Goal: Information Seeking & Learning: Learn about a topic

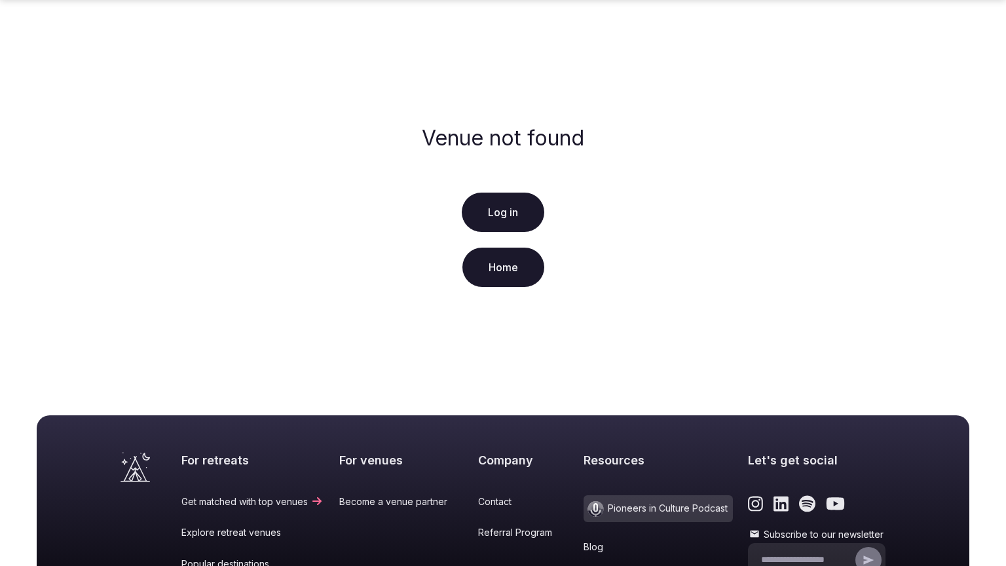
scroll to position [220, 0]
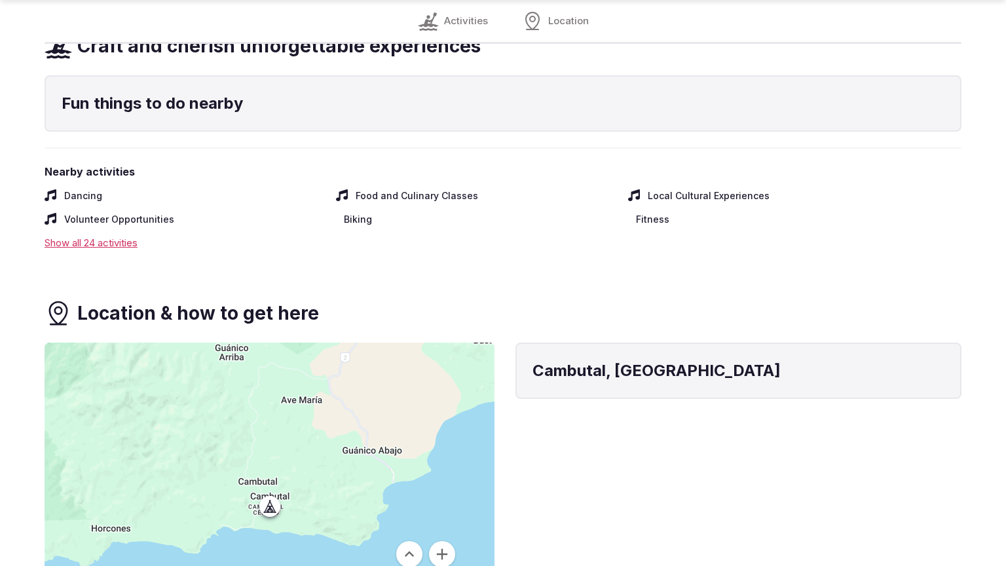
scroll to position [1528, 0]
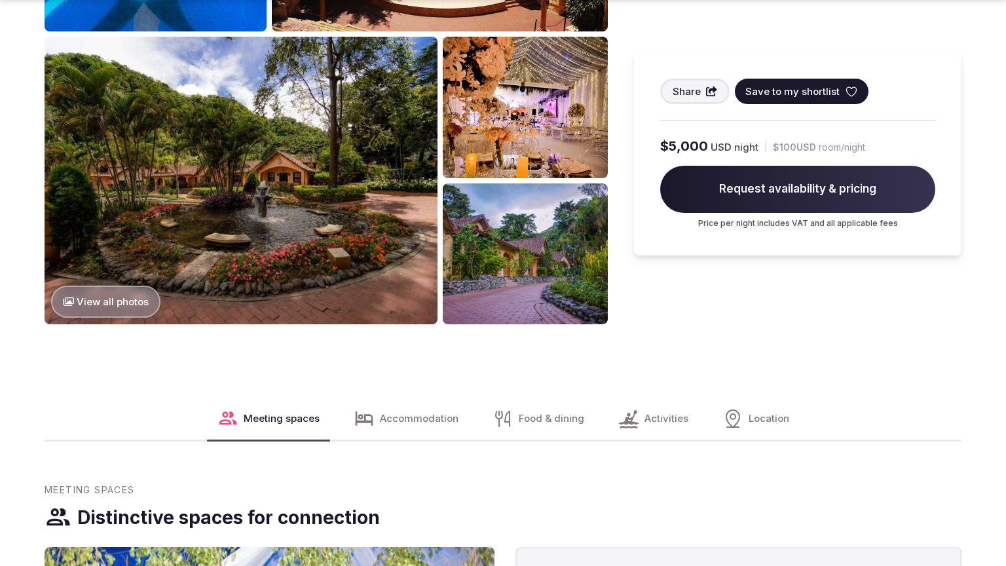
scroll to position [1575, 0]
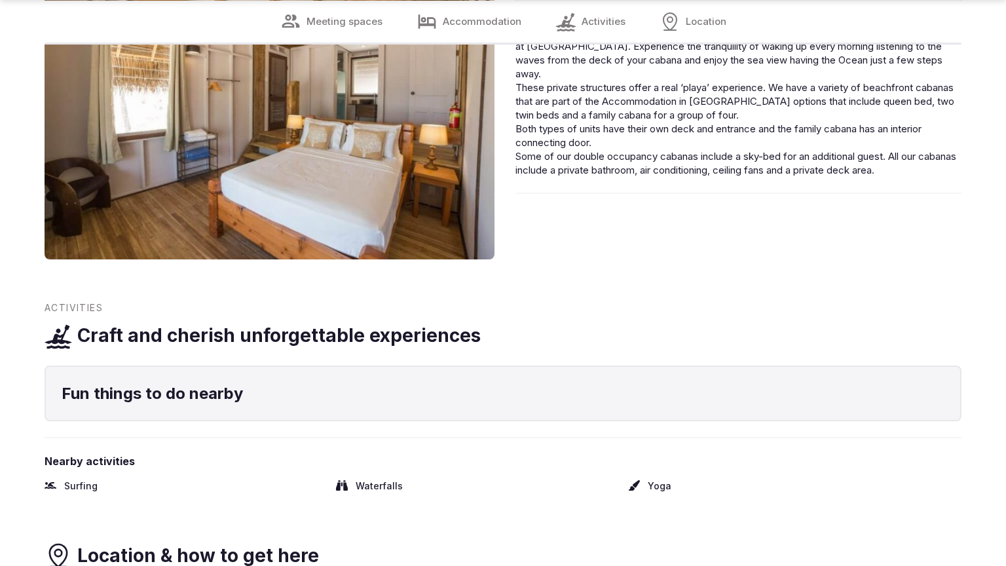
scroll to position [2026, 0]
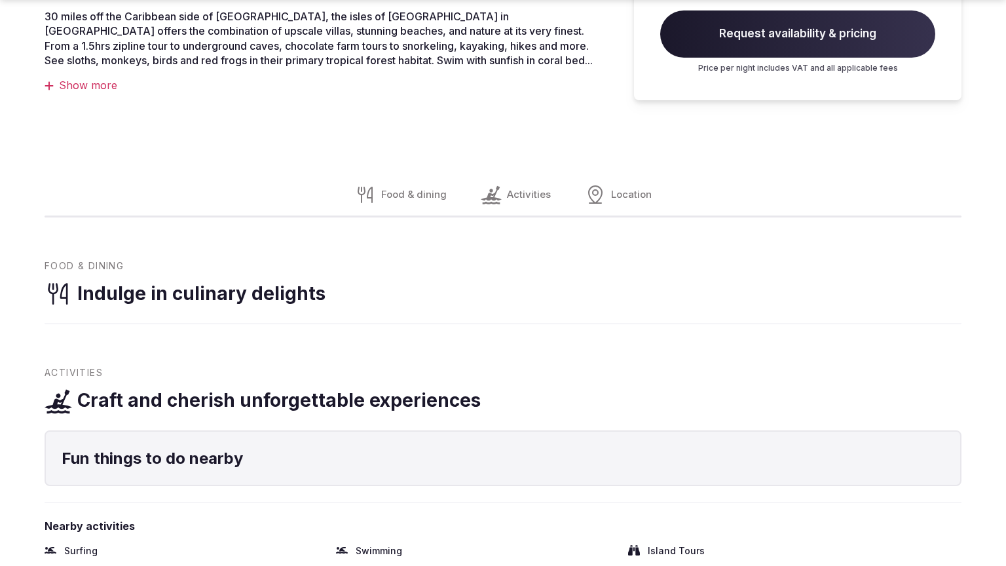
scroll to position [1037, 0]
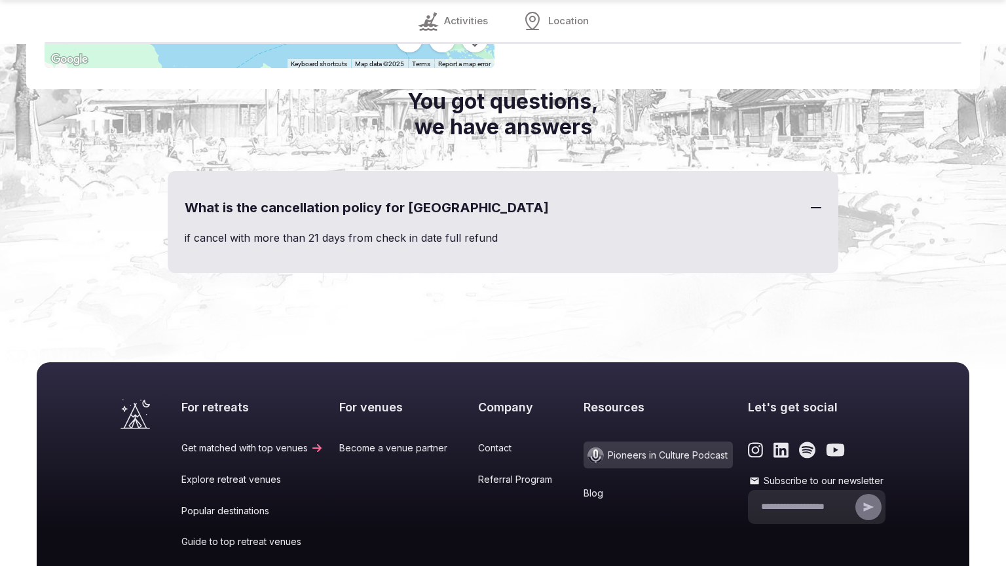
scroll to position [1698, 0]
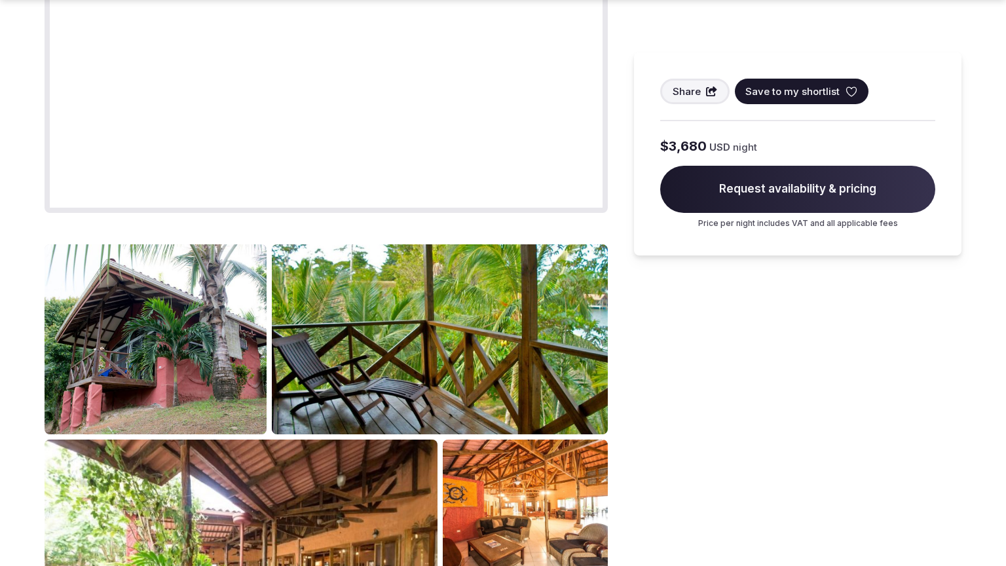
scroll to position [1575, 0]
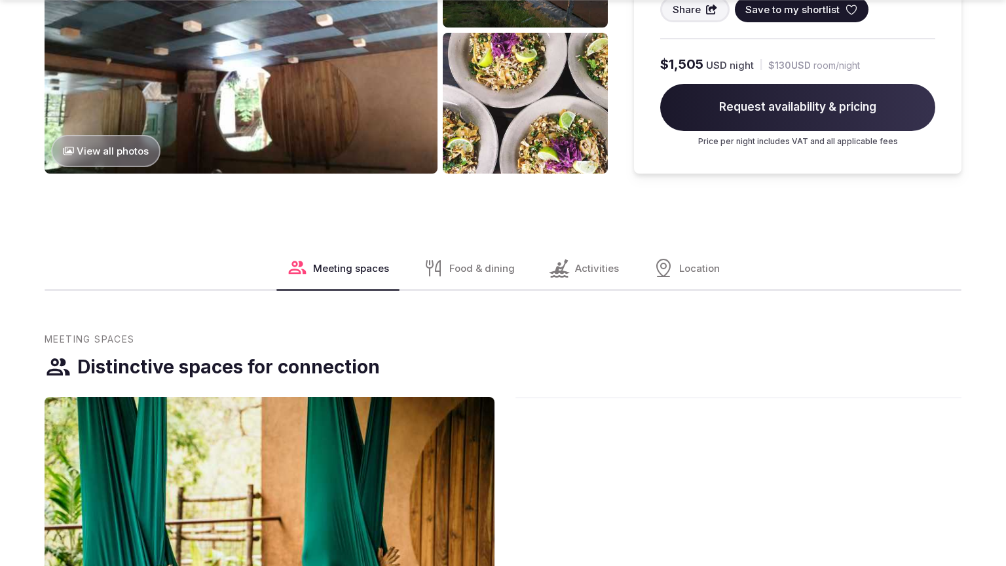
scroll to position [2113, 0]
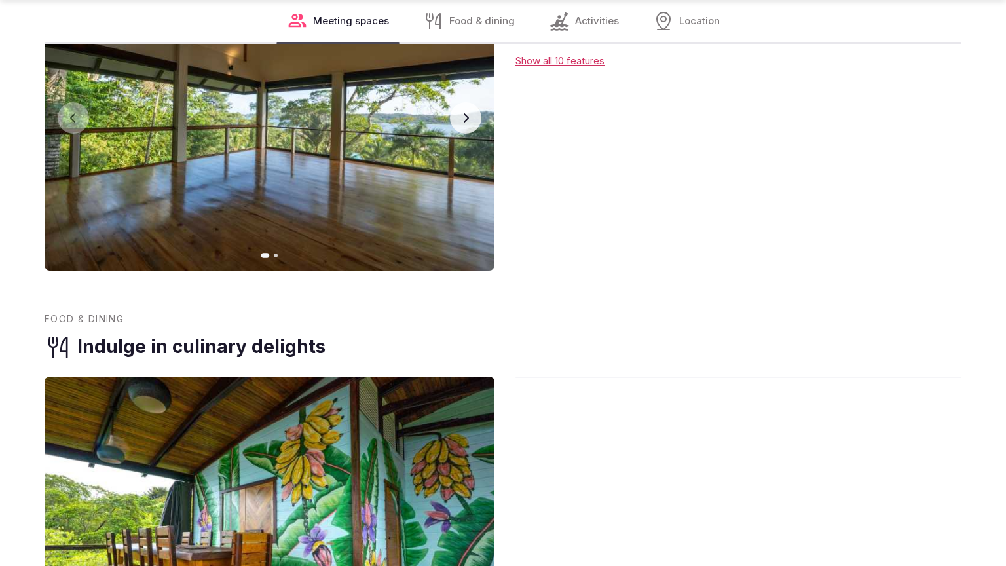
scroll to position [2070, 0]
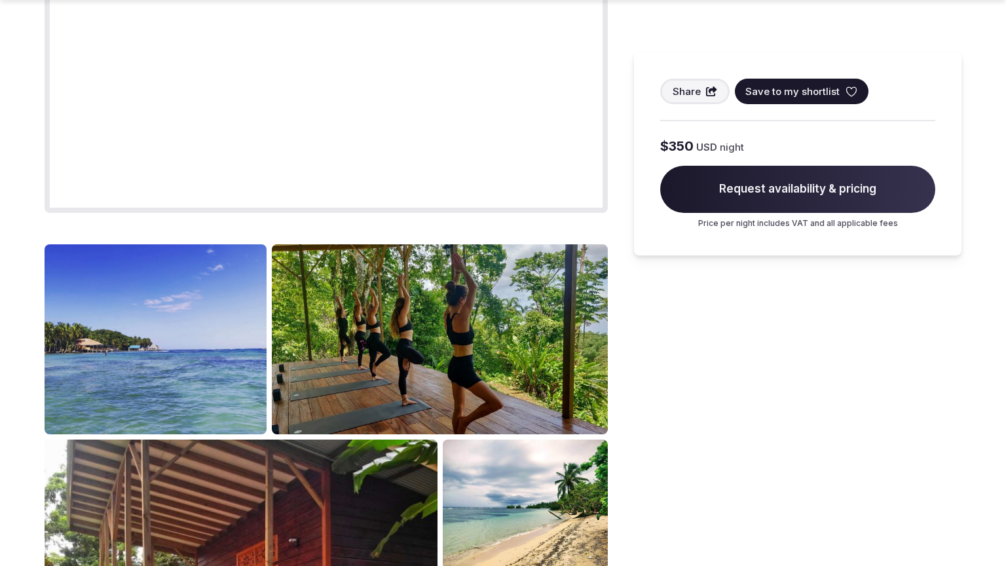
scroll to position [1575, 0]
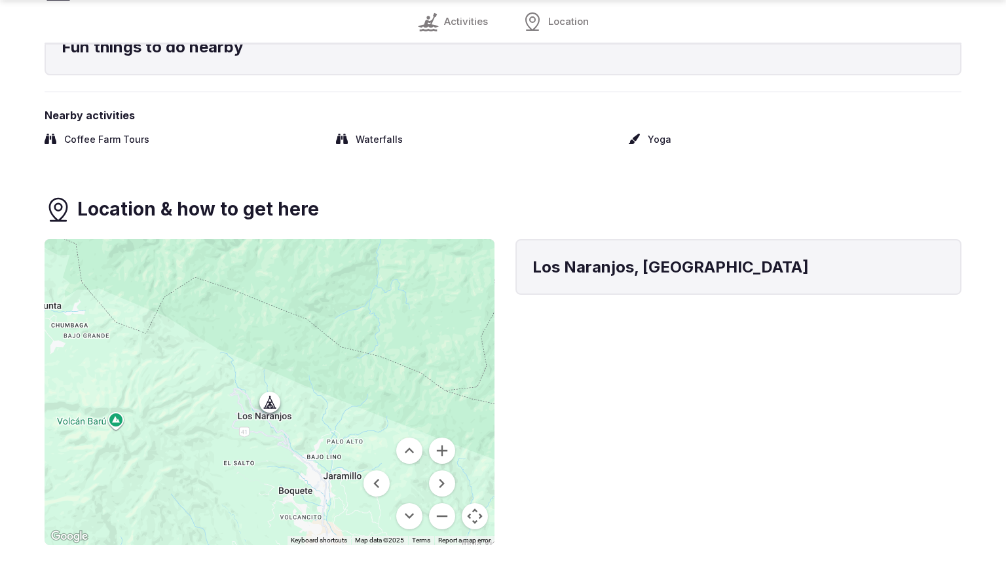
scroll to position [1444, 0]
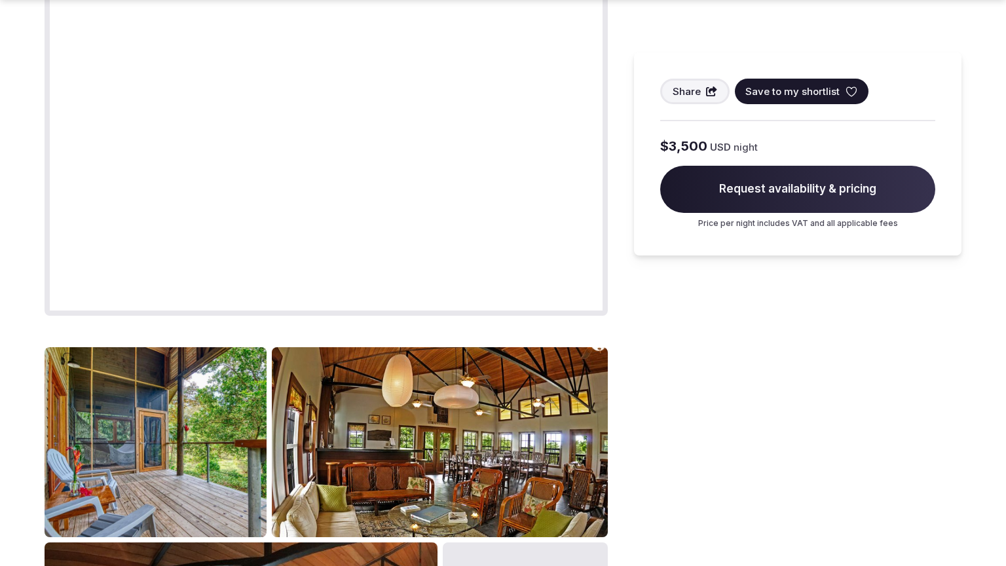
scroll to position [1575, 0]
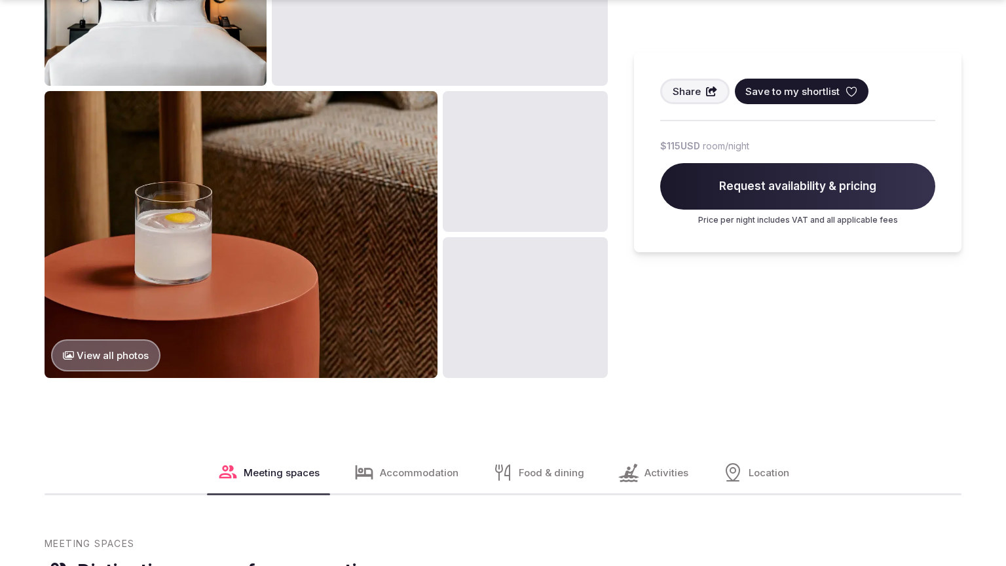
scroll to position [1575, 0]
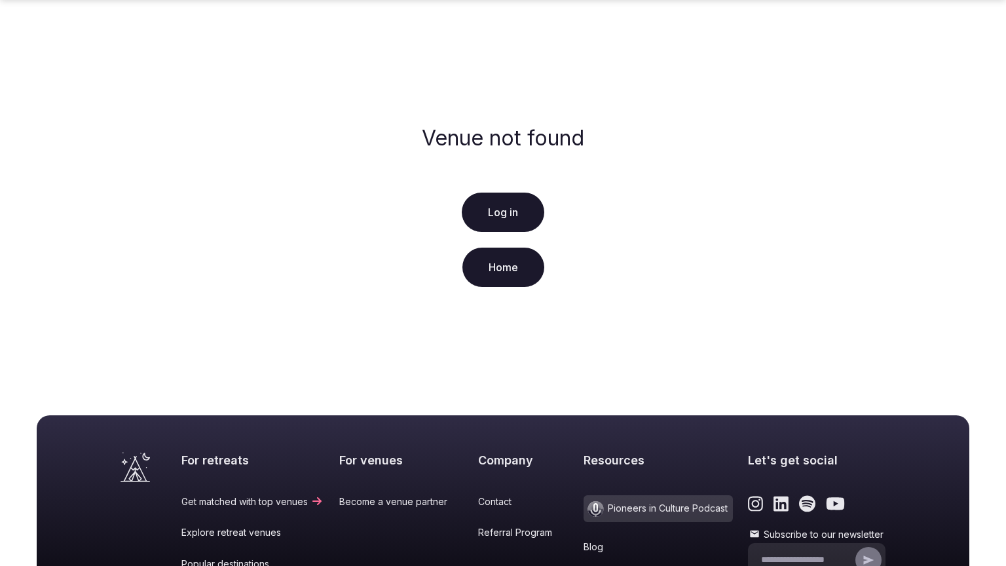
scroll to position [220, 0]
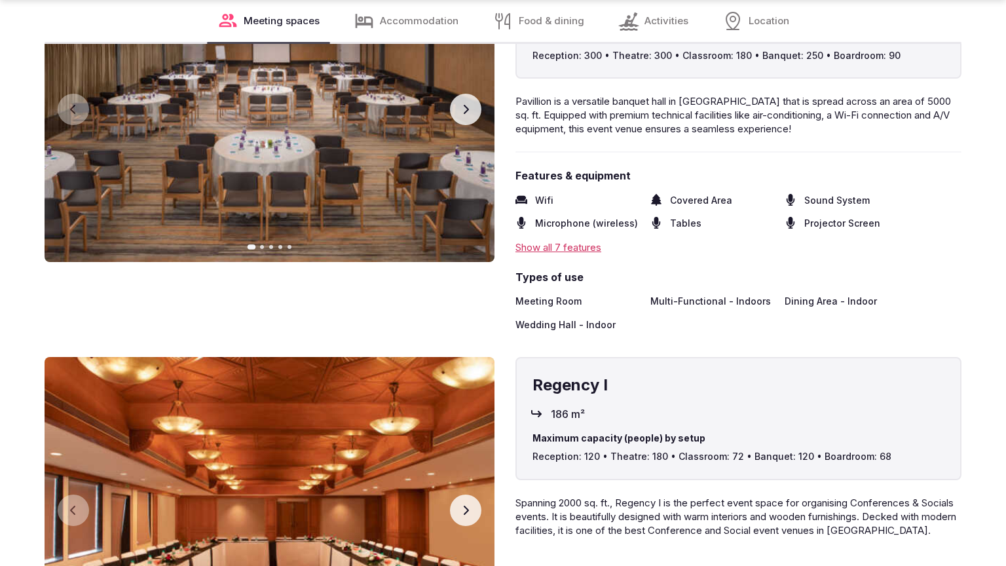
scroll to position [2070, 0]
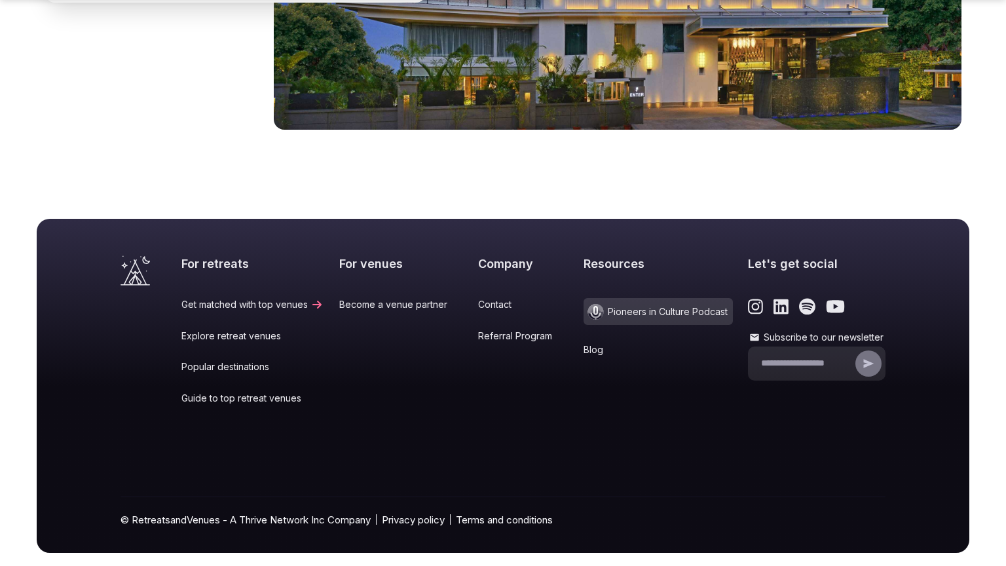
scroll to position [1584, 0]
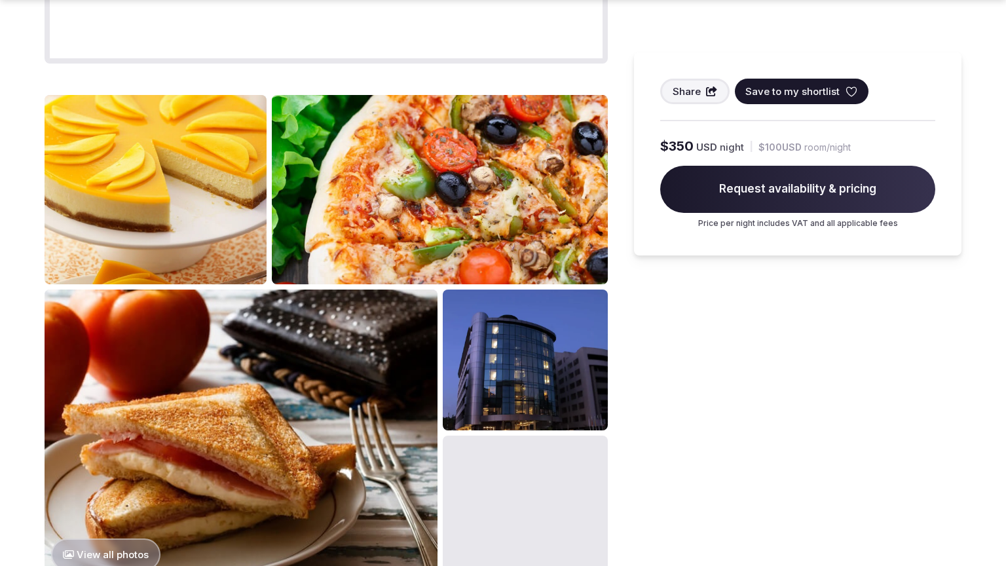
scroll to position [1575, 0]
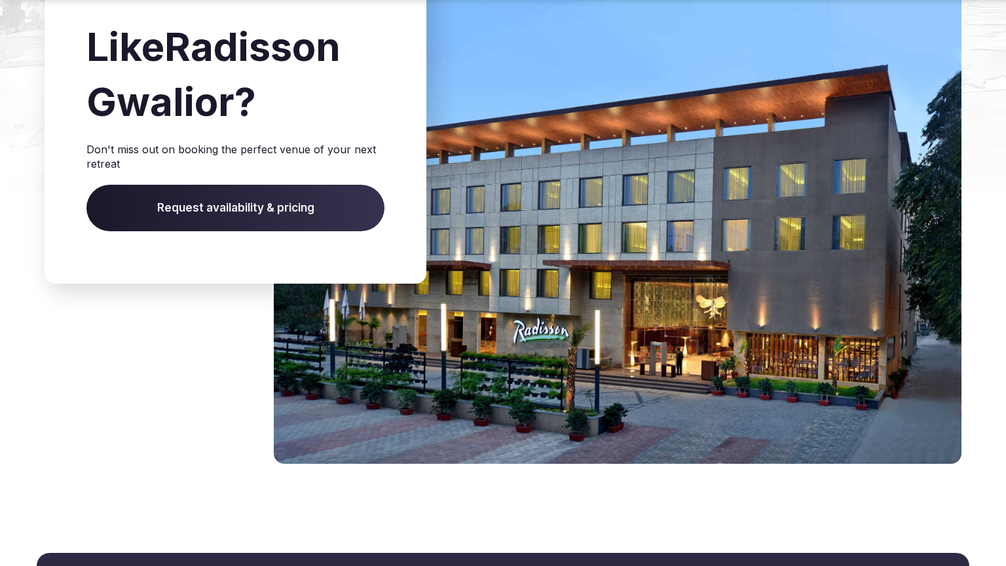
scroll to position [1874, 0]
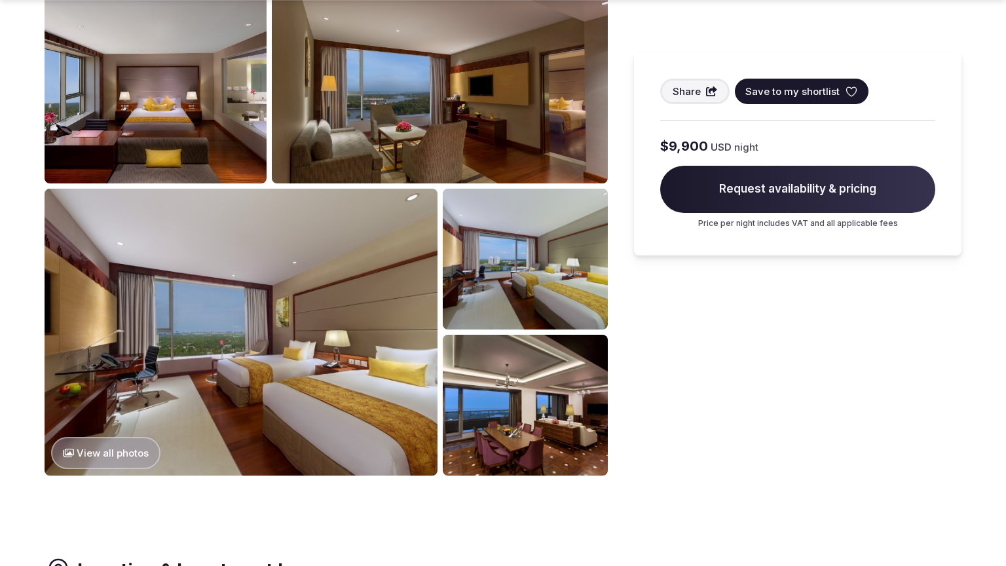
scroll to position [1575, 0]
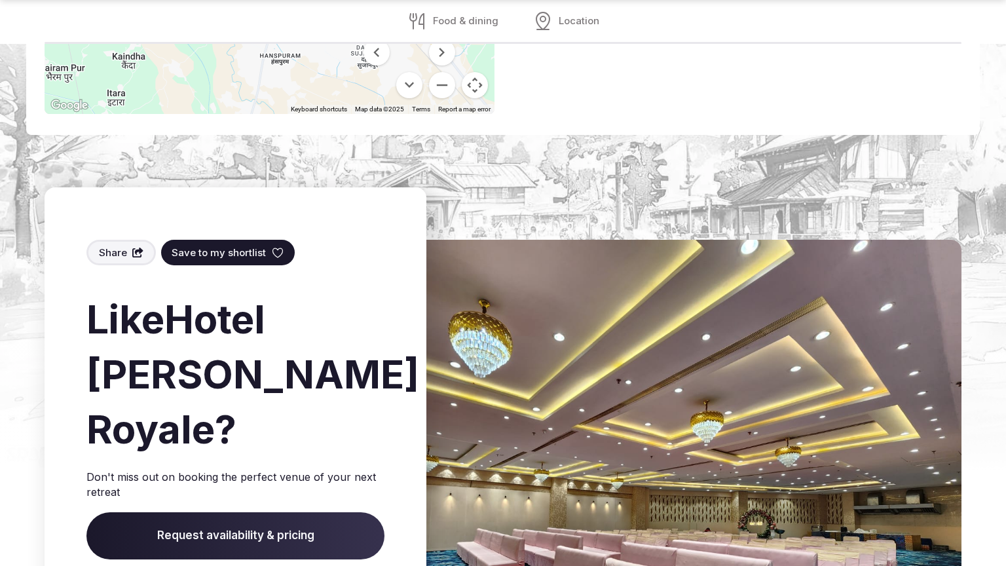
scroll to position [2070, 0]
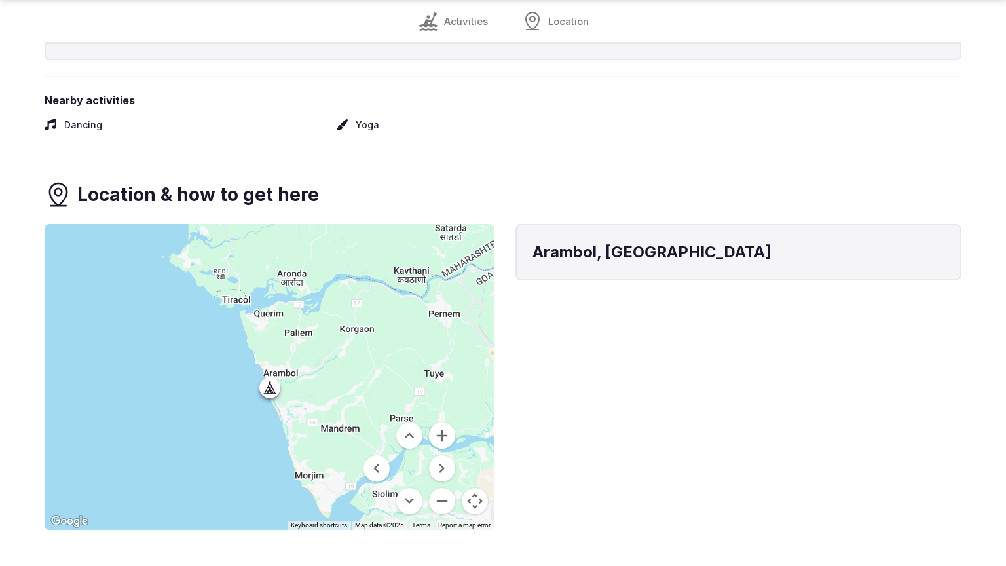
scroll to position [1429, 0]
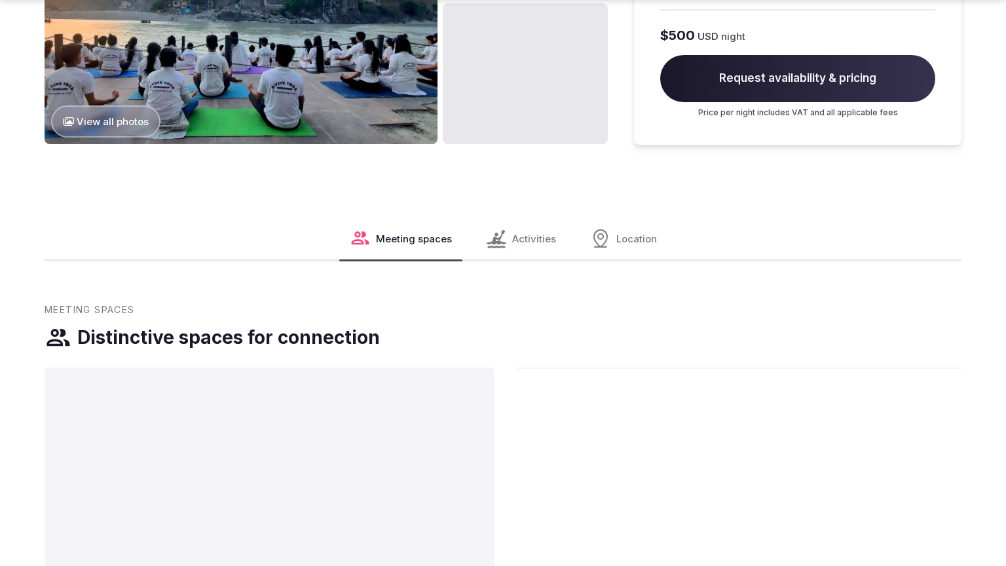
scroll to position [2113, 0]
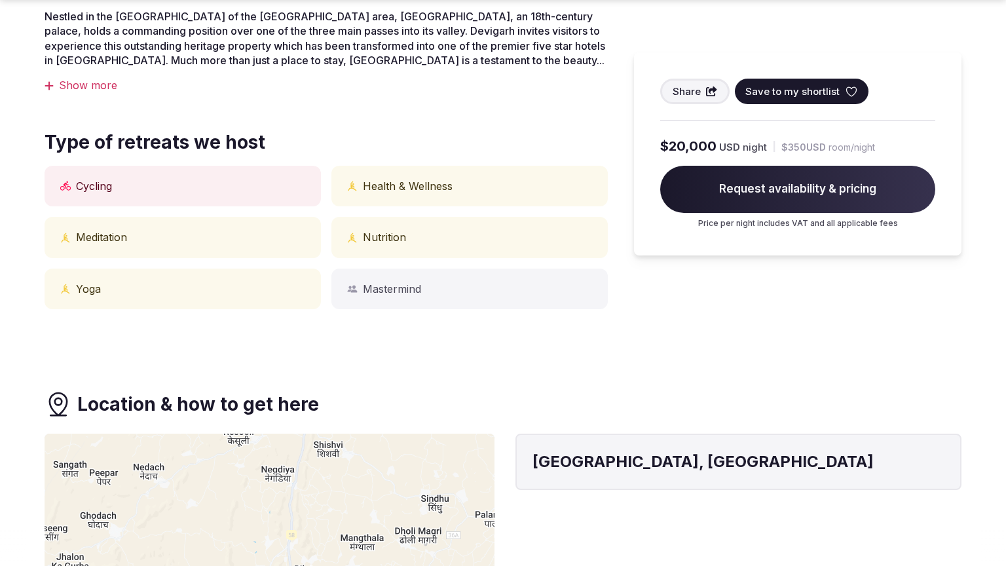
scroll to position [1037, 0]
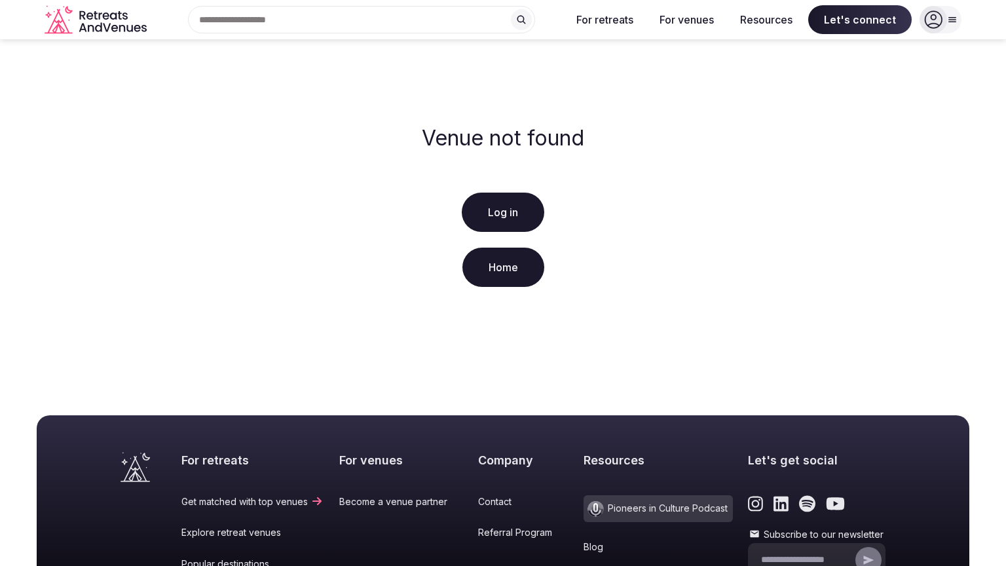
scroll to position [220, 0]
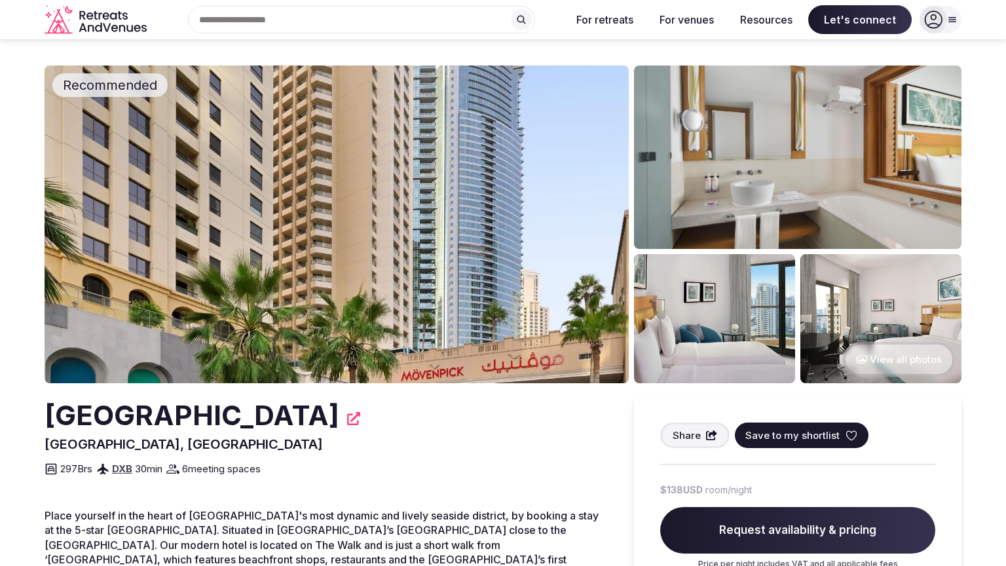
scroll to position [499, 0]
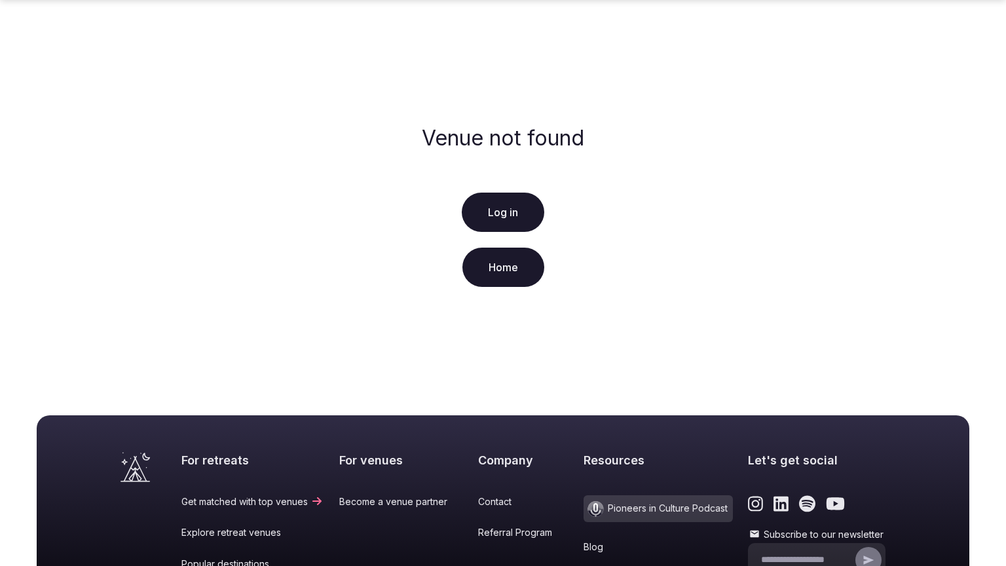
scroll to position [220, 0]
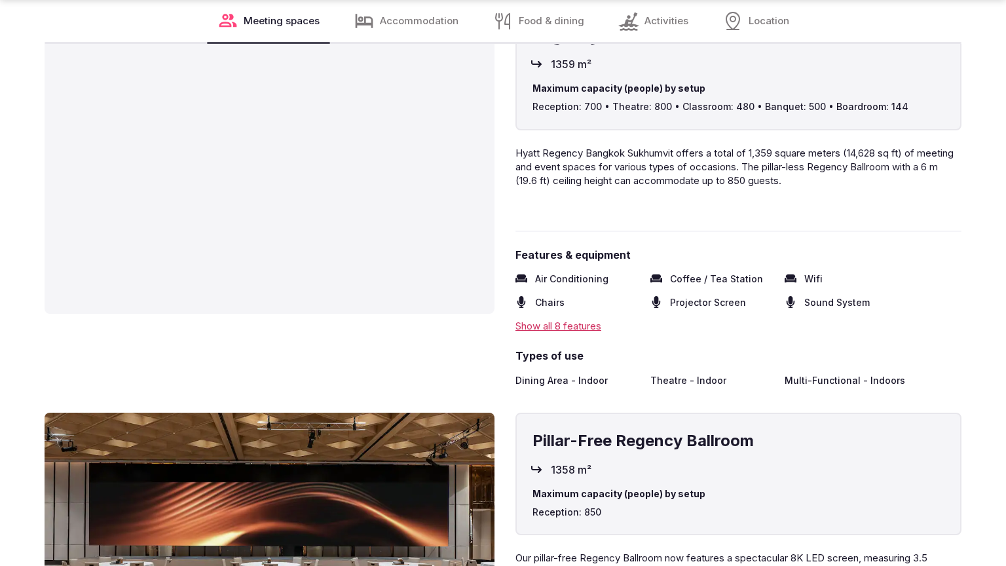
scroll to position [2070, 0]
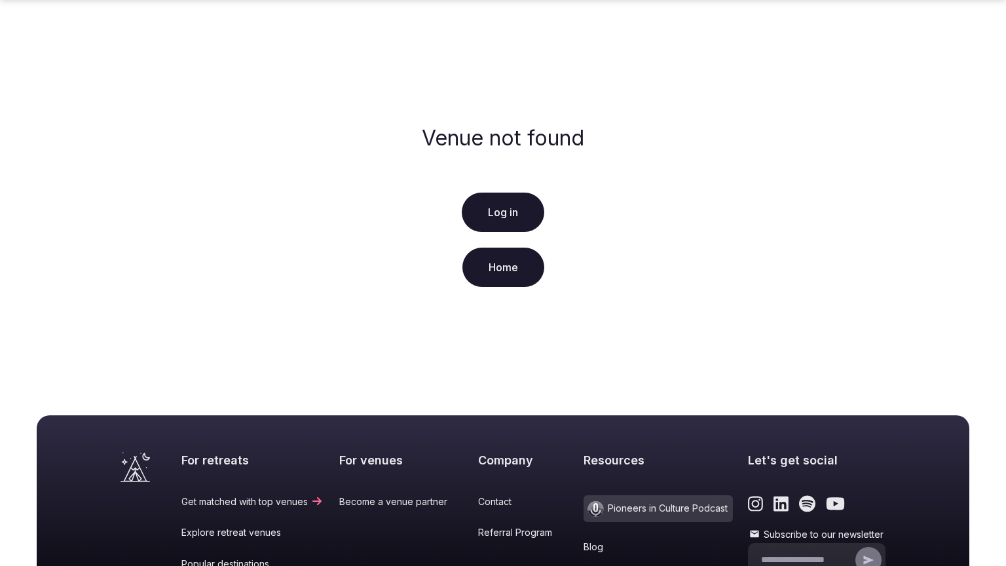
scroll to position [220, 0]
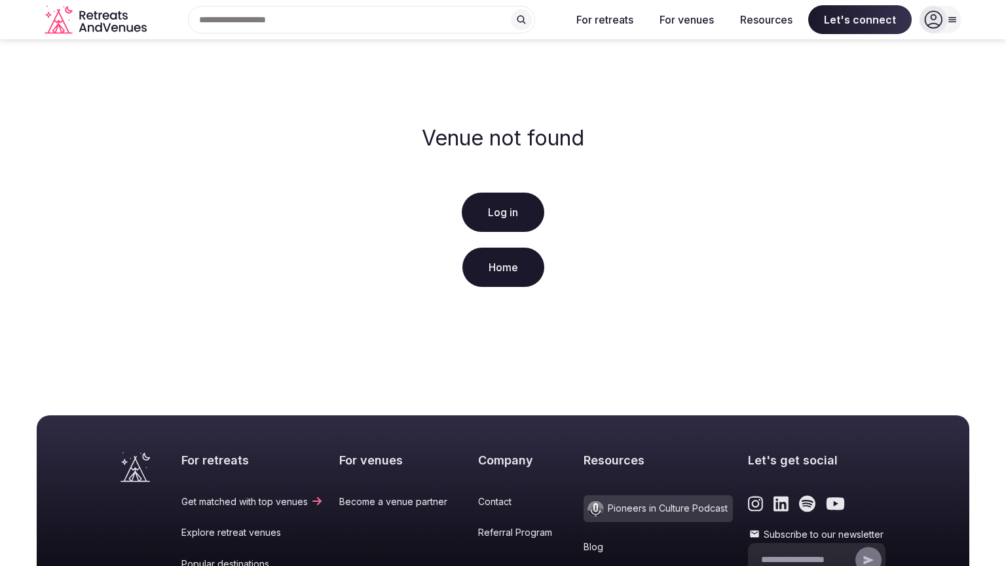
scroll to position [220, 0]
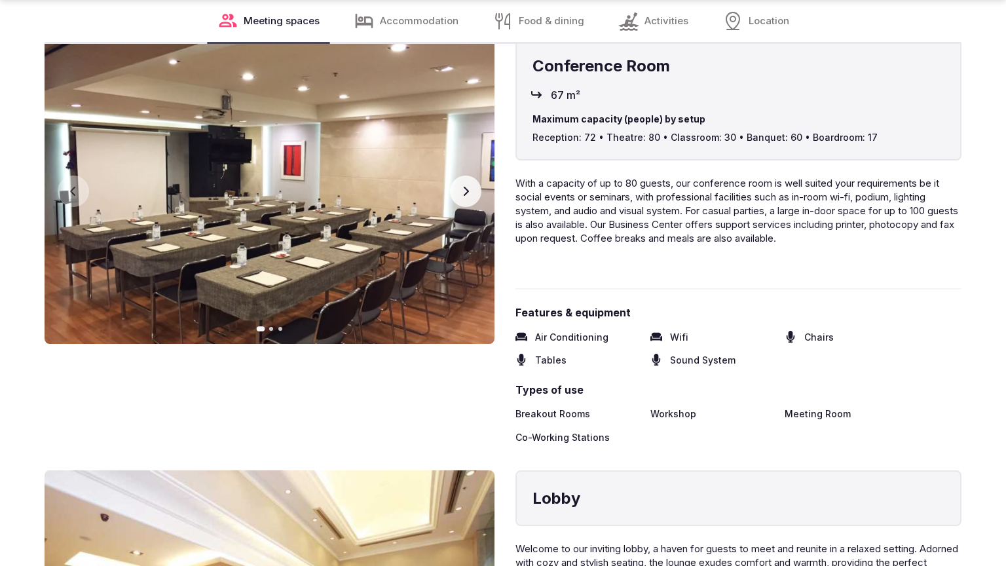
scroll to position [2070, 0]
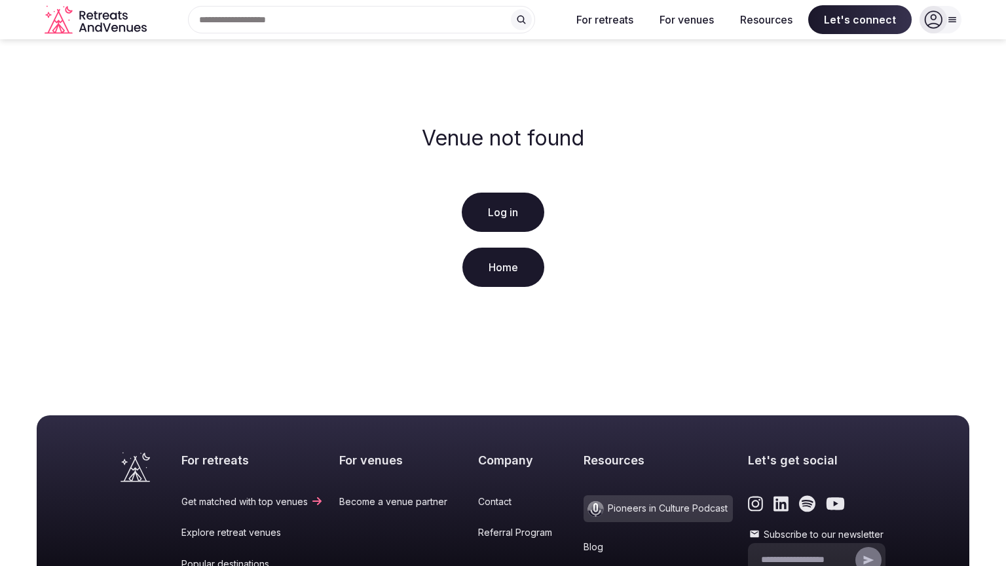
scroll to position [220, 0]
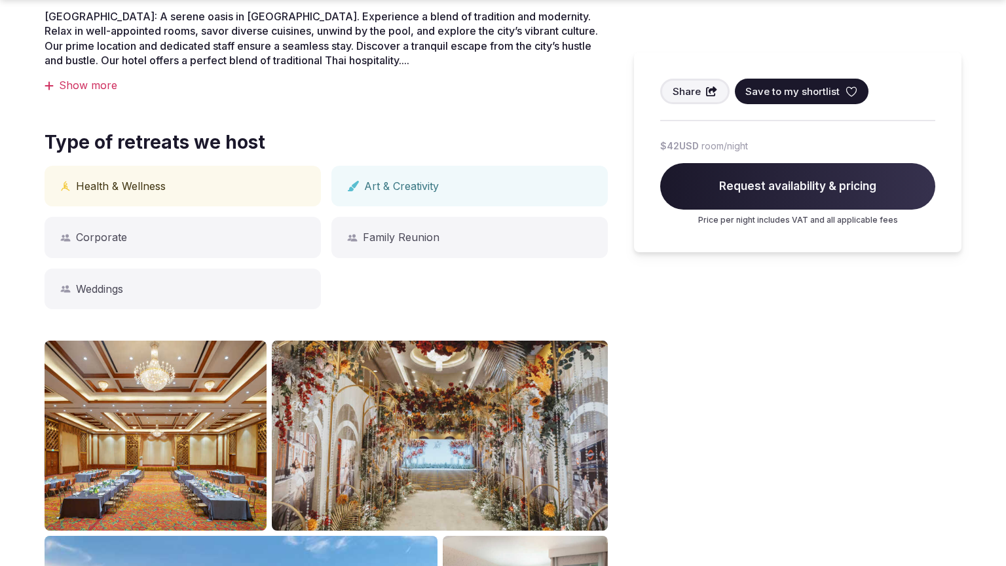
scroll to position [1037, 0]
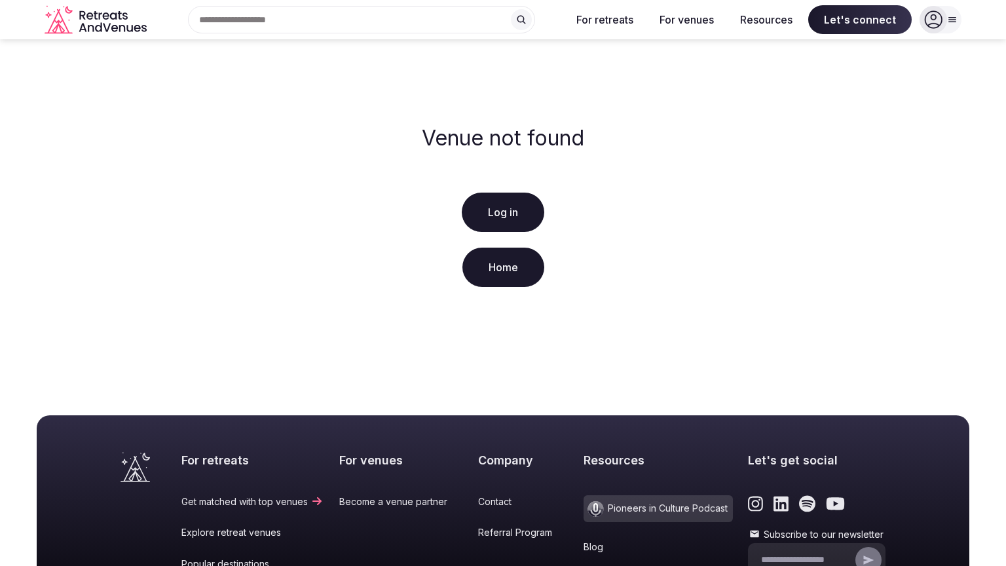
scroll to position [220, 0]
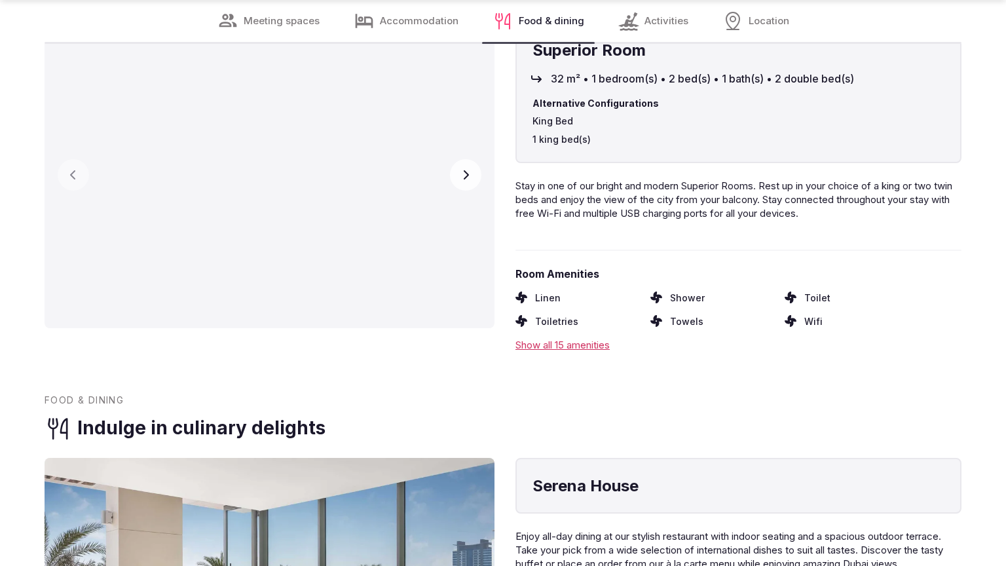
scroll to position [2026, 0]
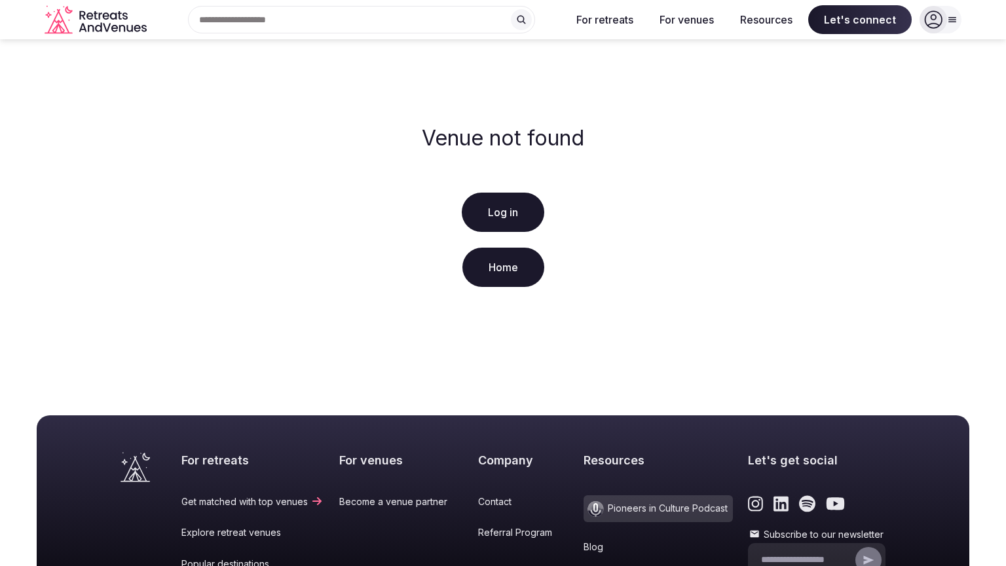
scroll to position [220, 0]
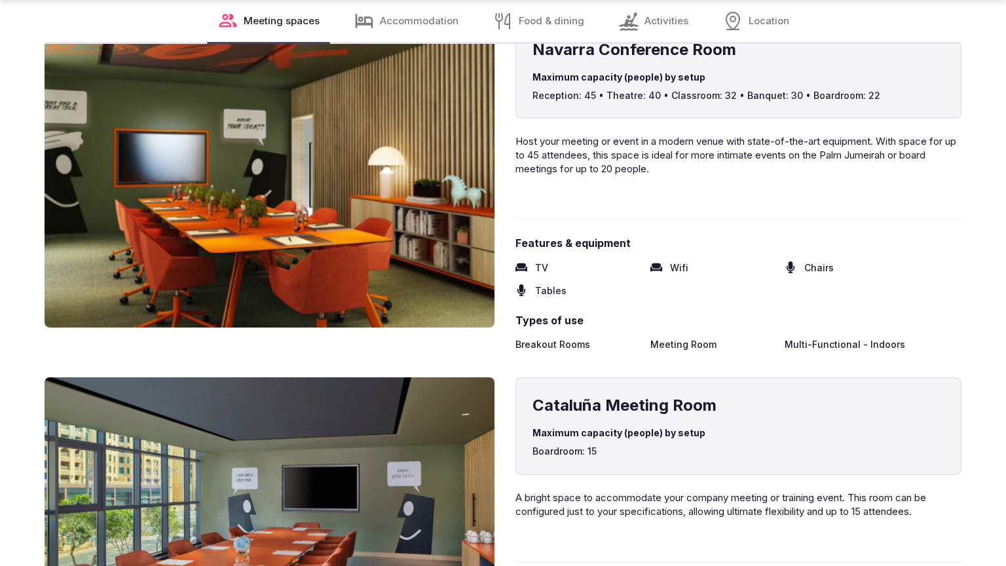
scroll to position [2066, 0]
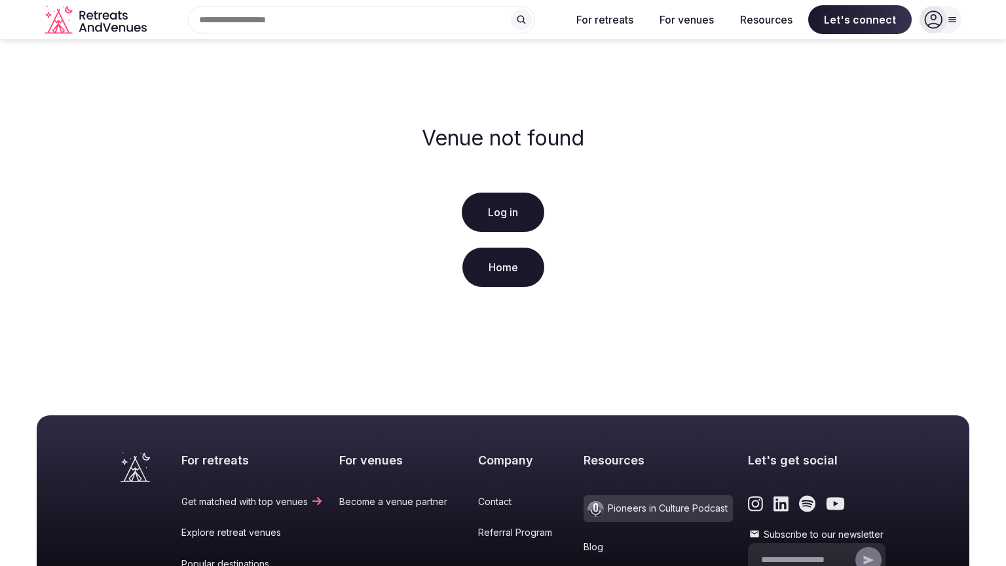
scroll to position [220, 0]
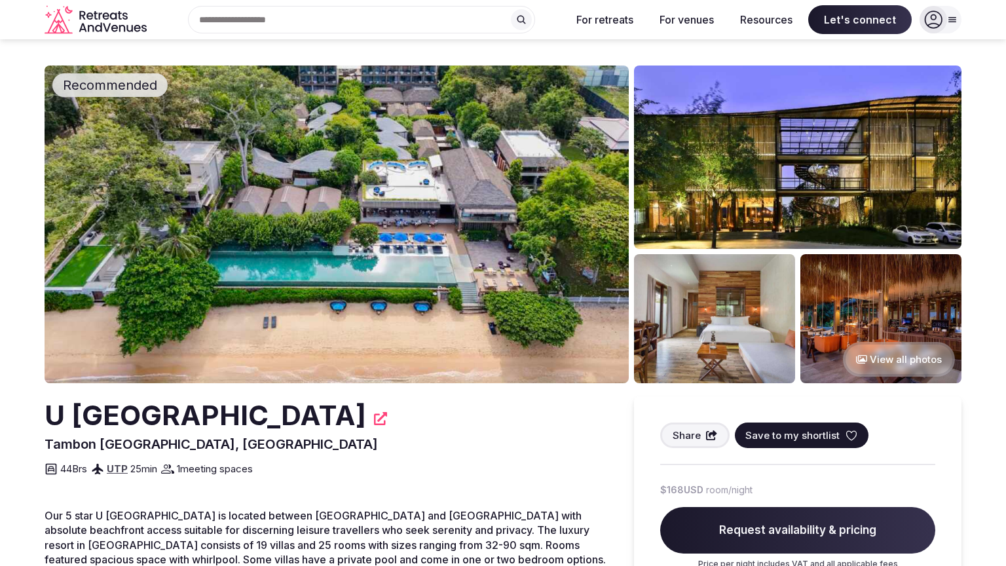
scroll to position [499, 0]
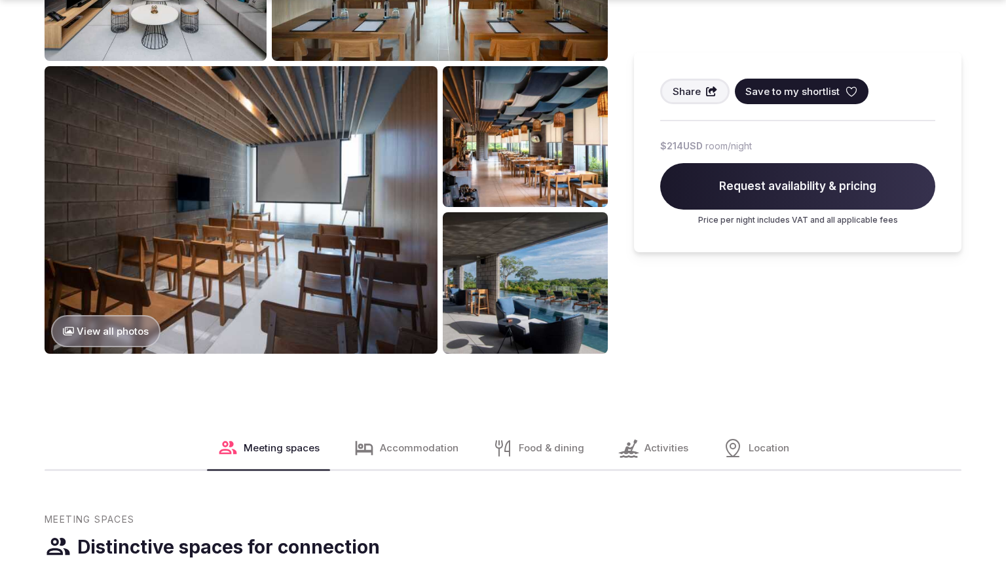
scroll to position [1575, 0]
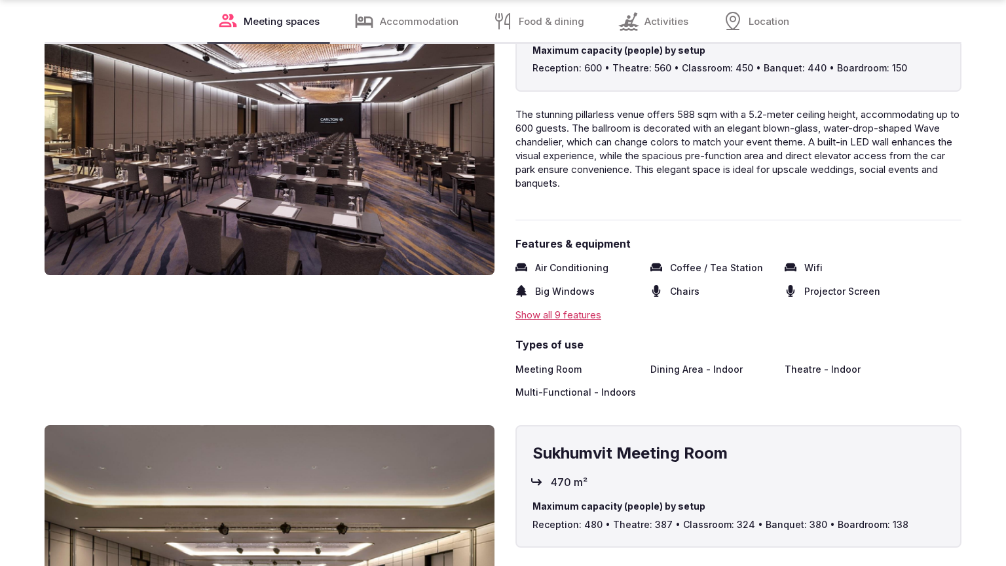
scroll to position [2070, 0]
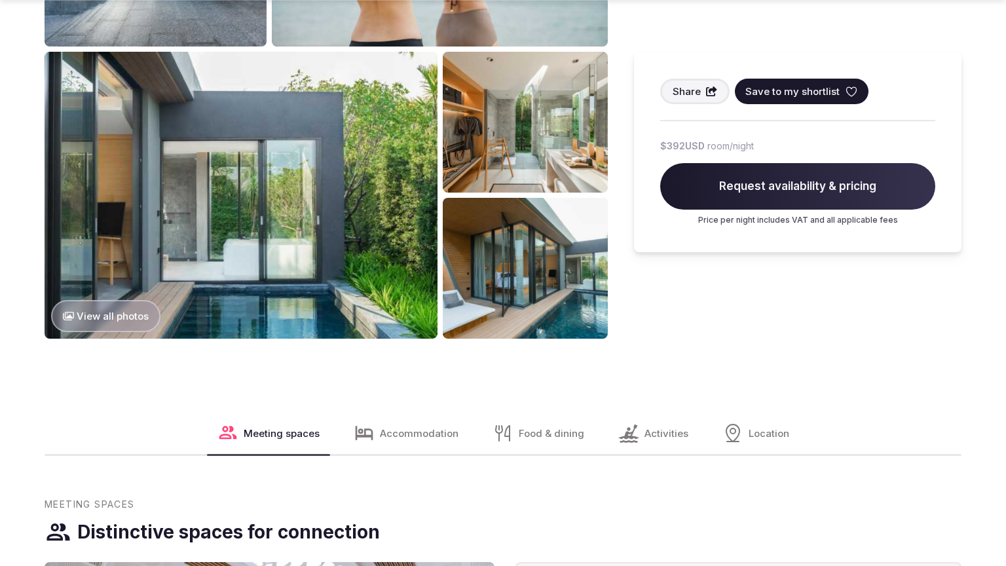
scroll to position [1575, 0]
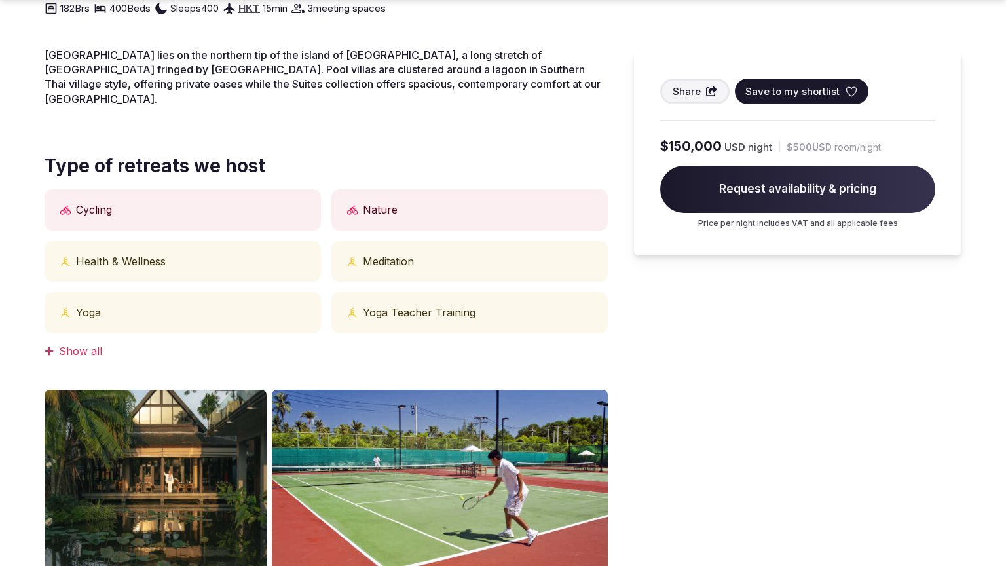
scroll to position [1037, 0]
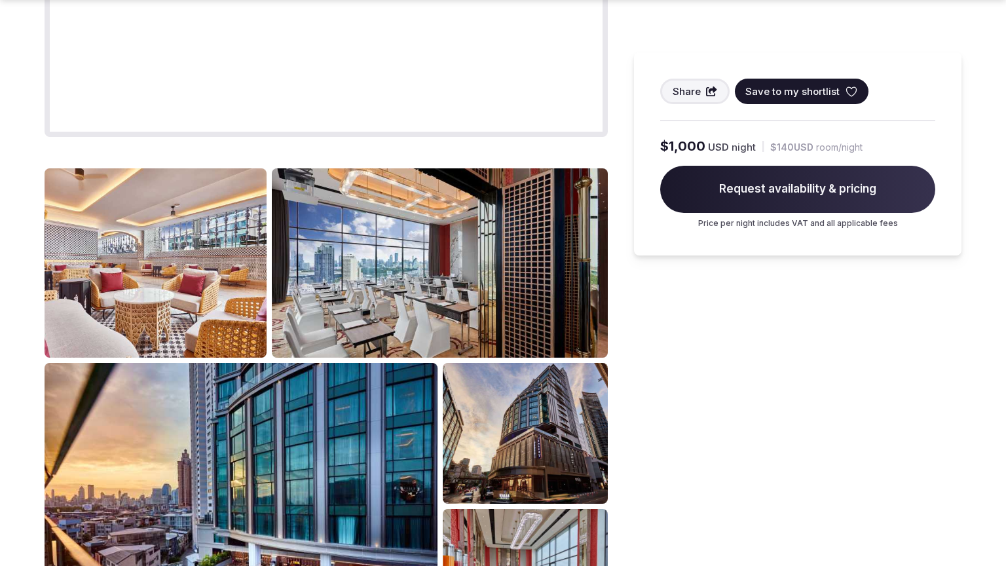
scroll to position [1575, 0]
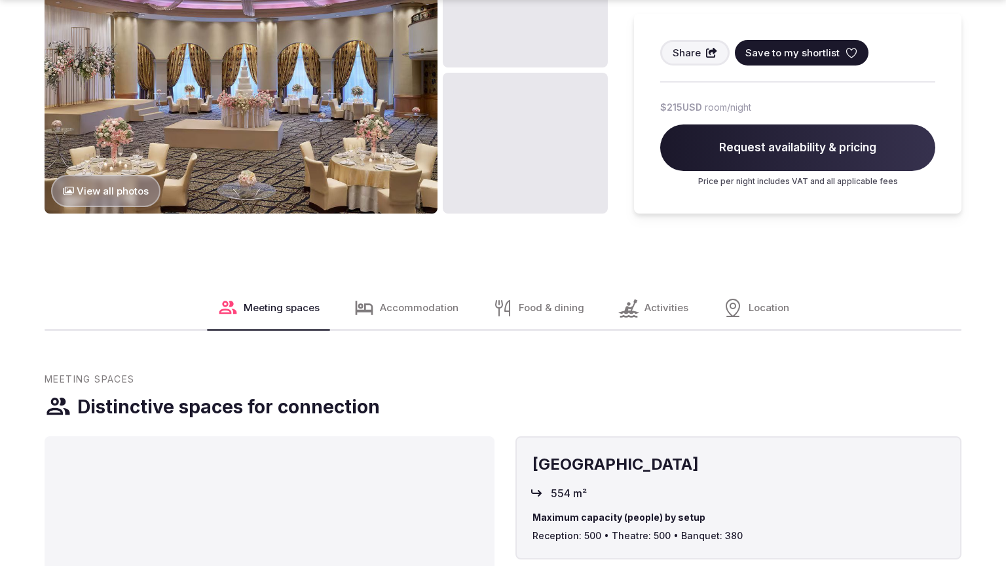
scroll to position [2112, 0]
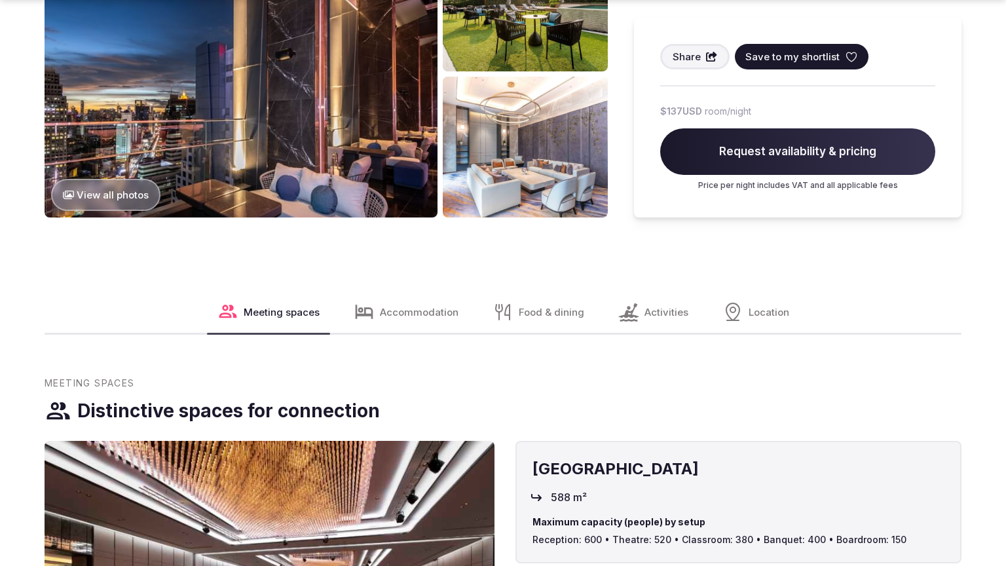
scroll to position [2113, 0]
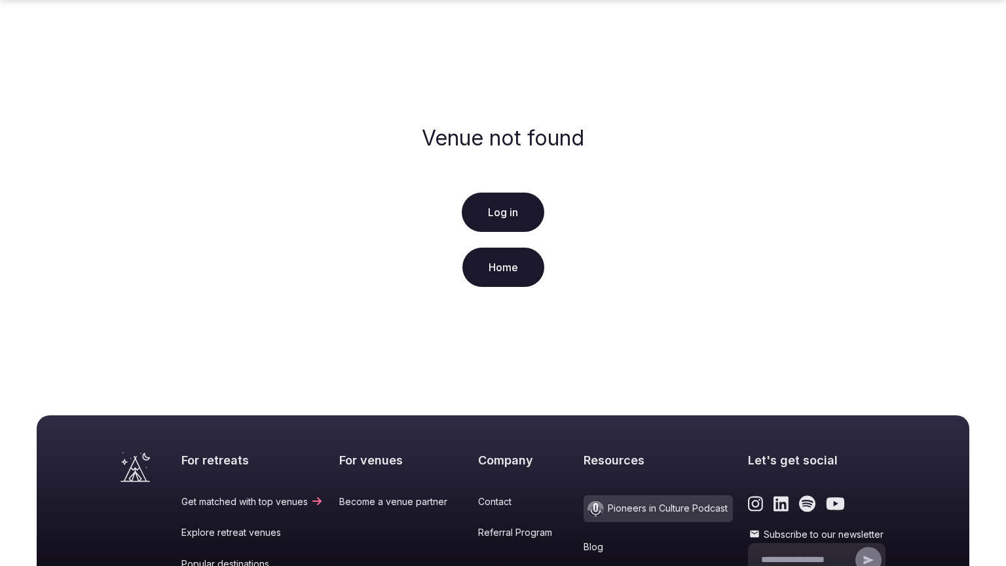
scroll to position [220, 0]
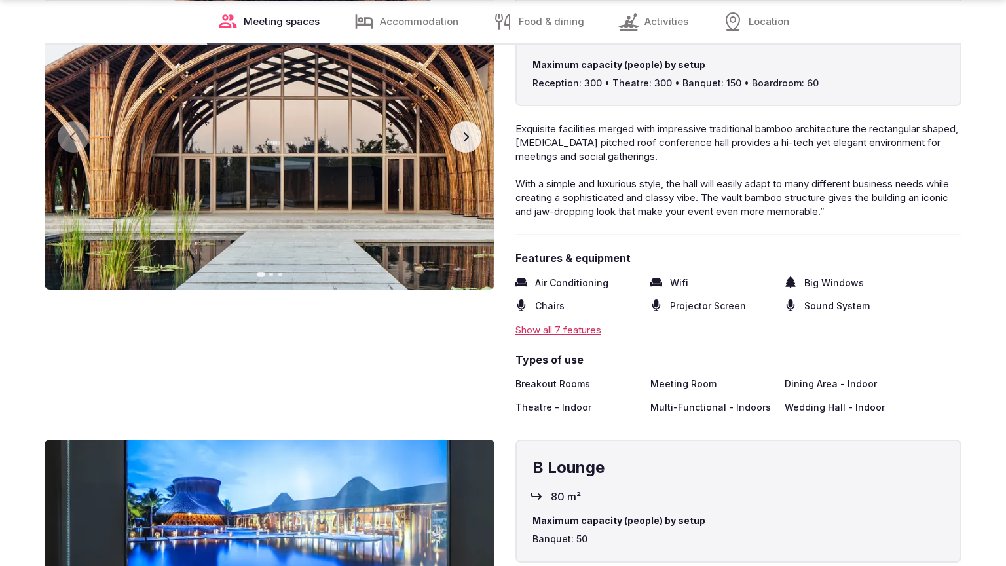
scroll to position [2070, 0]
